Goal: Task Accomplishment & Management: Manage account settings

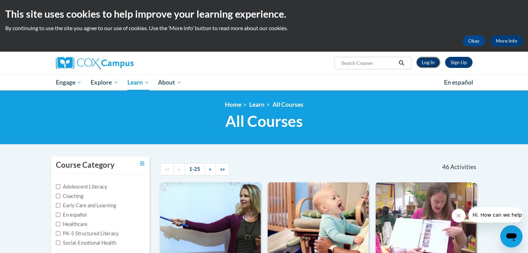
click at [422, 62] on link "Log In" at bounding box center [428, 62] width 24 height 11
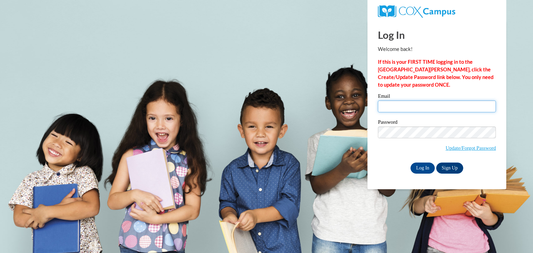
click at [409, 110] on input "Email" at bounding box center [437, 107] width 118 height 12
type input "a"
type input "alangure13@gmail.com"
click at [419, 166] on input "Log In" at bounding box center [423, 168] width 24 height 11
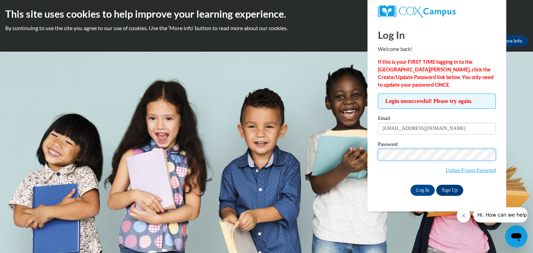
click at [411, 185] on input "Log In" at bounding box center [423, 190] width 24 height 11
click at [446, 169] on link "Update/Forgot Password" at bounding box center [471, 171] width 50 height 6
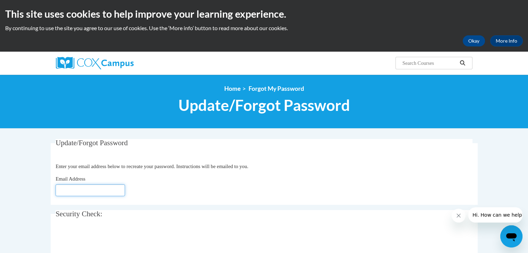
click at [85, 192] on input "Email Address" at bounding box center [90, 191] width 69 height 12
type input "[EMAIL_ADDRESS][DOMAIN_NAME]"
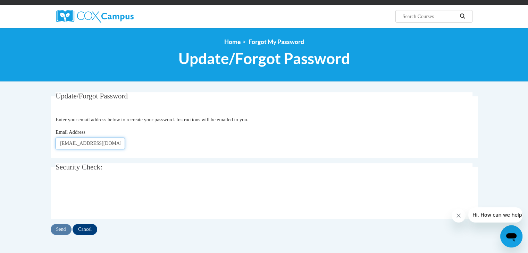
scroll to position [49, 0]
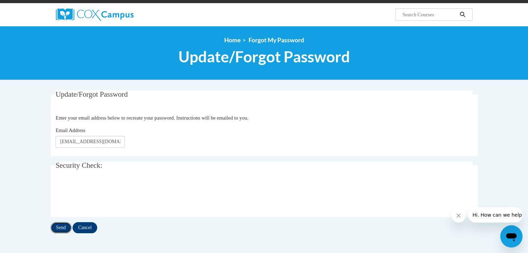
click at [60, 225] on input "Send" at bounding box center [61, 228] width 21 height 11
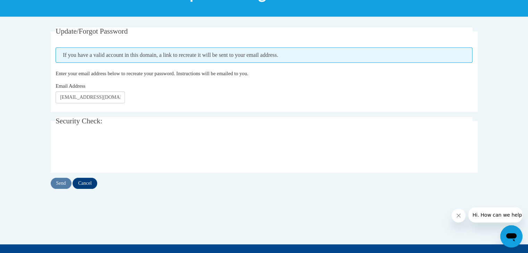
scroll to position [112, 0]
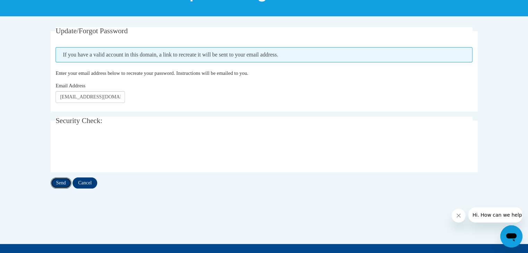
click at [61, 184] on input "Send" at bounding box center [61, 183] width 21 height 11
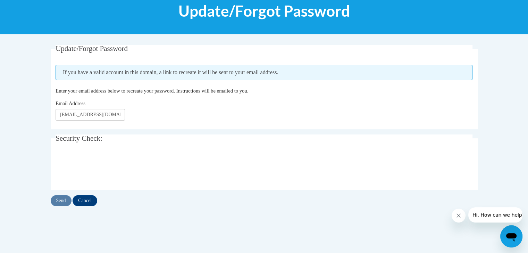
scroll to position [94, 0]
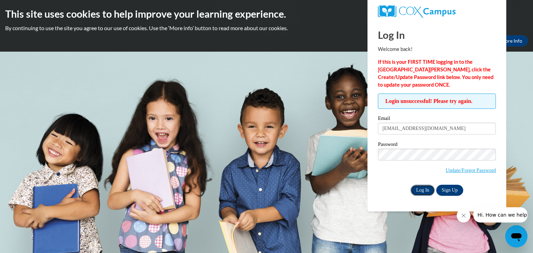
click at [425, 189] on input "Log In" at bounding box center [423, 190] width 24 height 11
drag, startPoint x: 437, startPoint y: 132, endPoint x: 312, endPoint y: 131, distance: 124.6
click at [312, 131] on body "This site uses cookies to help improve your learning experience. By continuing …" at bounding box center [266, 126] width 533 height 253
type input "[EMAIL_ADDRESS][DOMAIN_NAME]"
click at [411, 185] on input "Log In" at bounding box center [423, 190] width 24 height 11
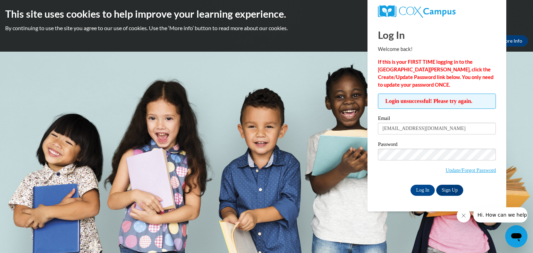
click at [467, 216] on button "Close message from company" at bounding box center [463, 216] width 14 height 14
click at [516, 171] on body "This site uses cookies to help improve your learning experience. By continuing …" at bounding box center [266, 126] width 533 height 253
click at [343, 12] on h2 "This site uses cookies to help improve your learning experience." at bounding box center [266, 14] width 523 height 14
click at [452, 188] on link "Sign Up" at bounding box center [449, 190] width 27 height 11
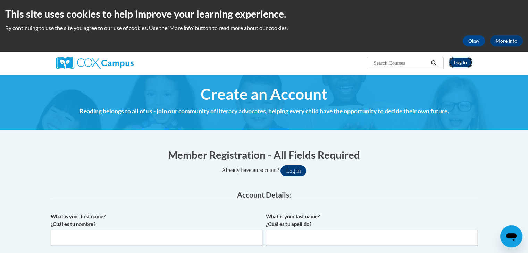
click at [457, 62] on link "Log In" at bounding box center [461, 62] width 24 height 11
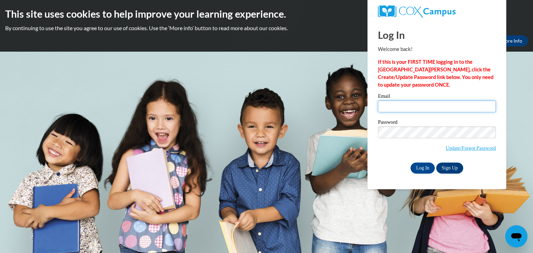
click at [397, 108] on input "Email" at bounding box center [437, 107] width 118 height 12
type input "[EMAIL_ADDRESS][DOMAIN_NAME]"
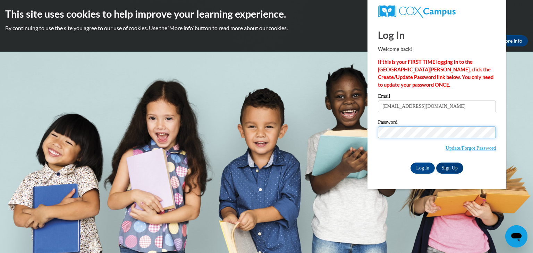
click at [411, 163] on input "Log In" at bounding box center [423, 168] width 24 height 11
